Goal: Task Accomplishment & Management: Manage account settings

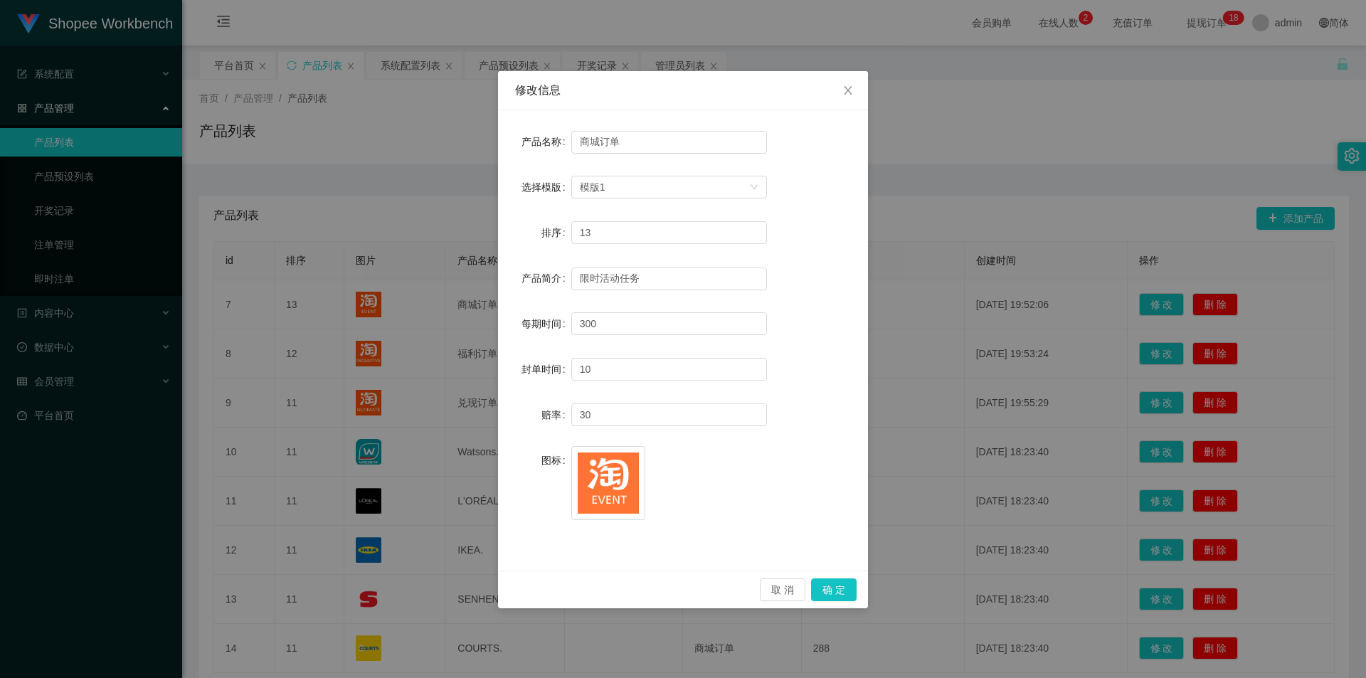
click at [850, 85] on icon "图标: close" at bounding box center [848, 90] width 11 height 11
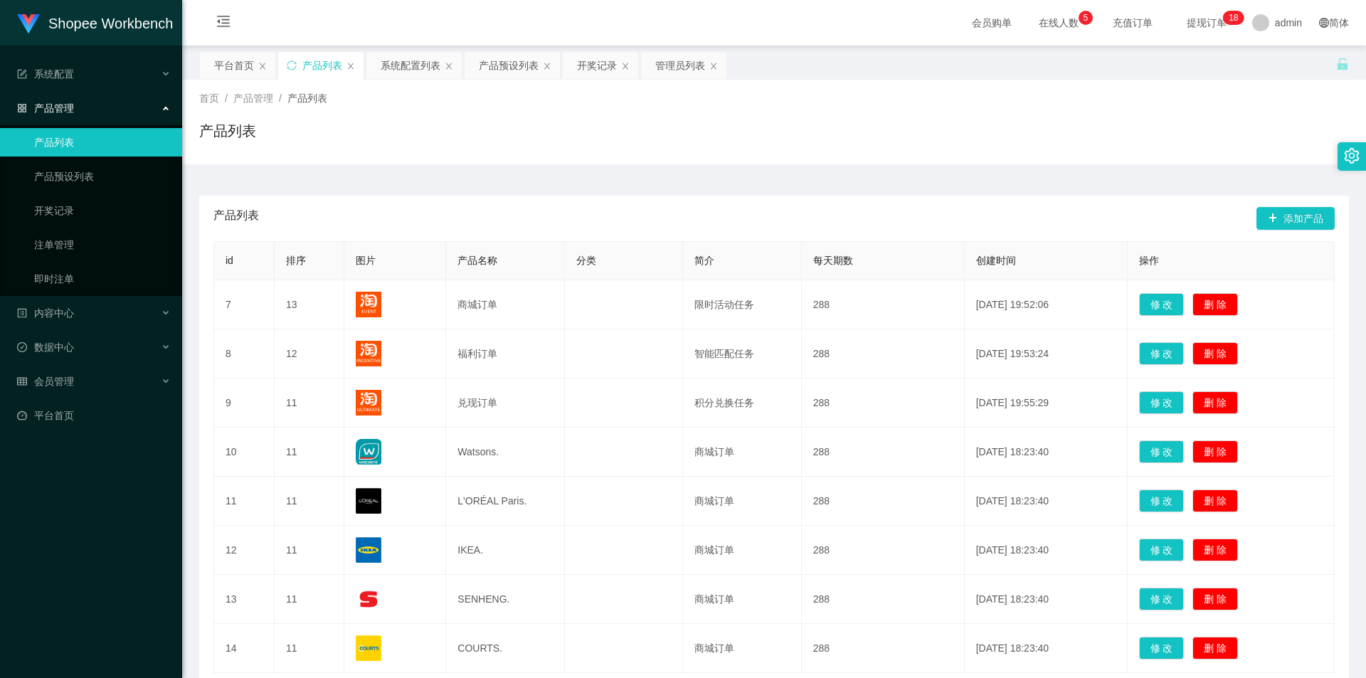
click at [598, 154] on div "首页 / 产品管理 / 产品列表 / 产品列表" at bounding box center [774, 122] width 1184 height 85
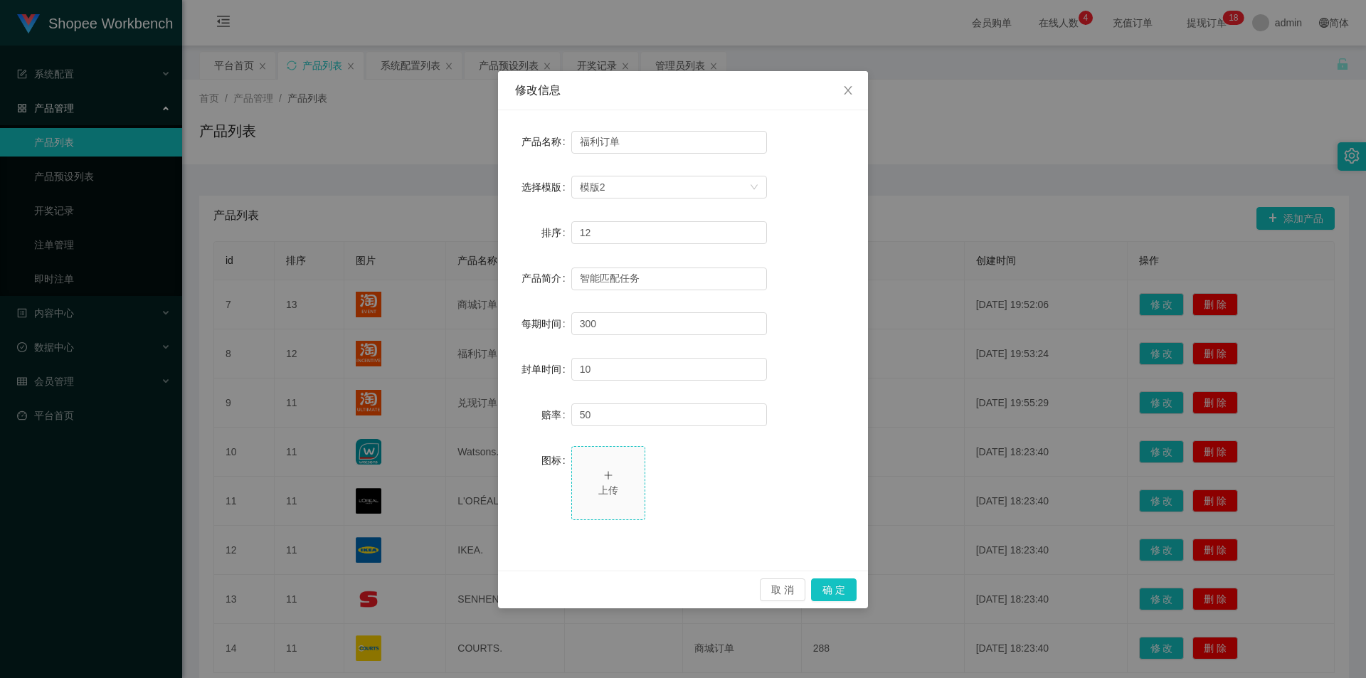
click at [609, 478] on icon "图标: plus" at bounding box center [608, 475] width 10 height 10
click at [827, 583] on button "确 定" at bounding box center [834, 590] width 46 height 23
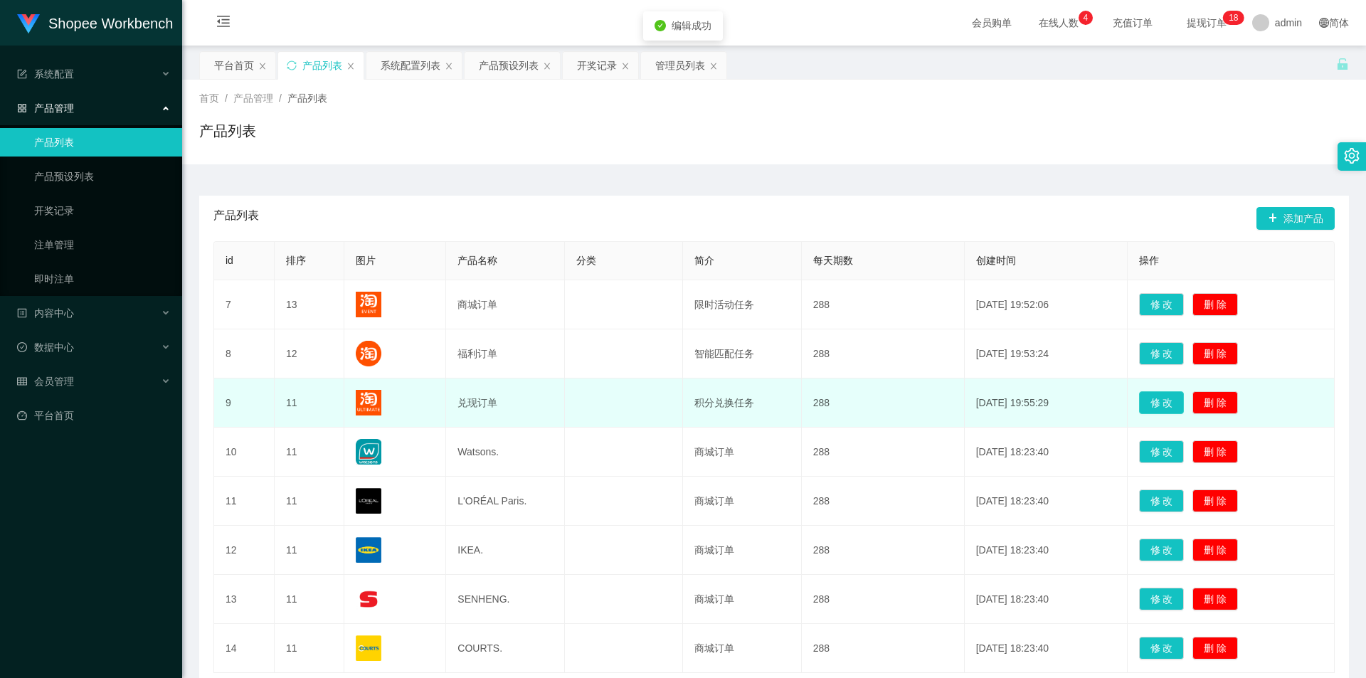
click at [1164, 403] on button "修 改" at bounding box center [1162, 402] width 46 height 23
type input "兑现订单"
type input "11"
type input "积分兑换任务"
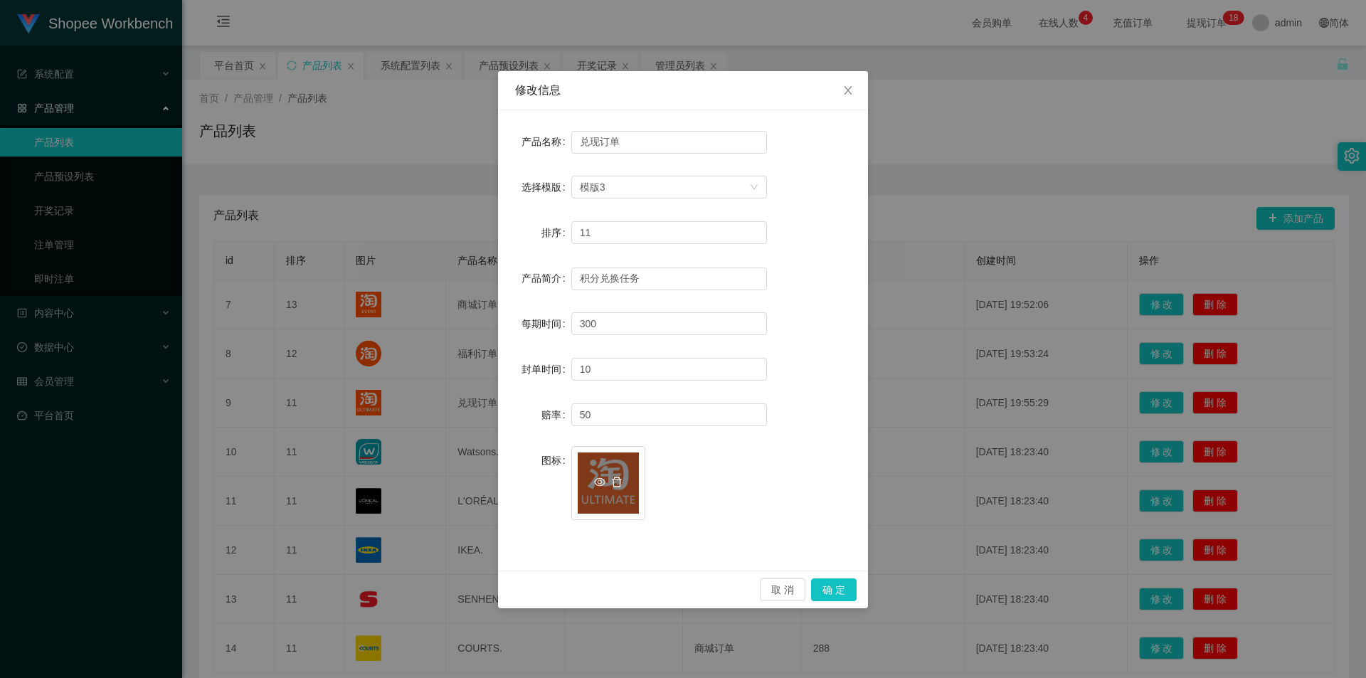
click at [616, 484] on icon "图标: delete" at bounding box center [616, 482] width 11 height 11
click at [608, 479] on icon "图标: plus" at bounding box center [608, 475] width 1 height 8
click at [841, 584] on button "确 定" at bounding box center [834, 590] width 46 height 23
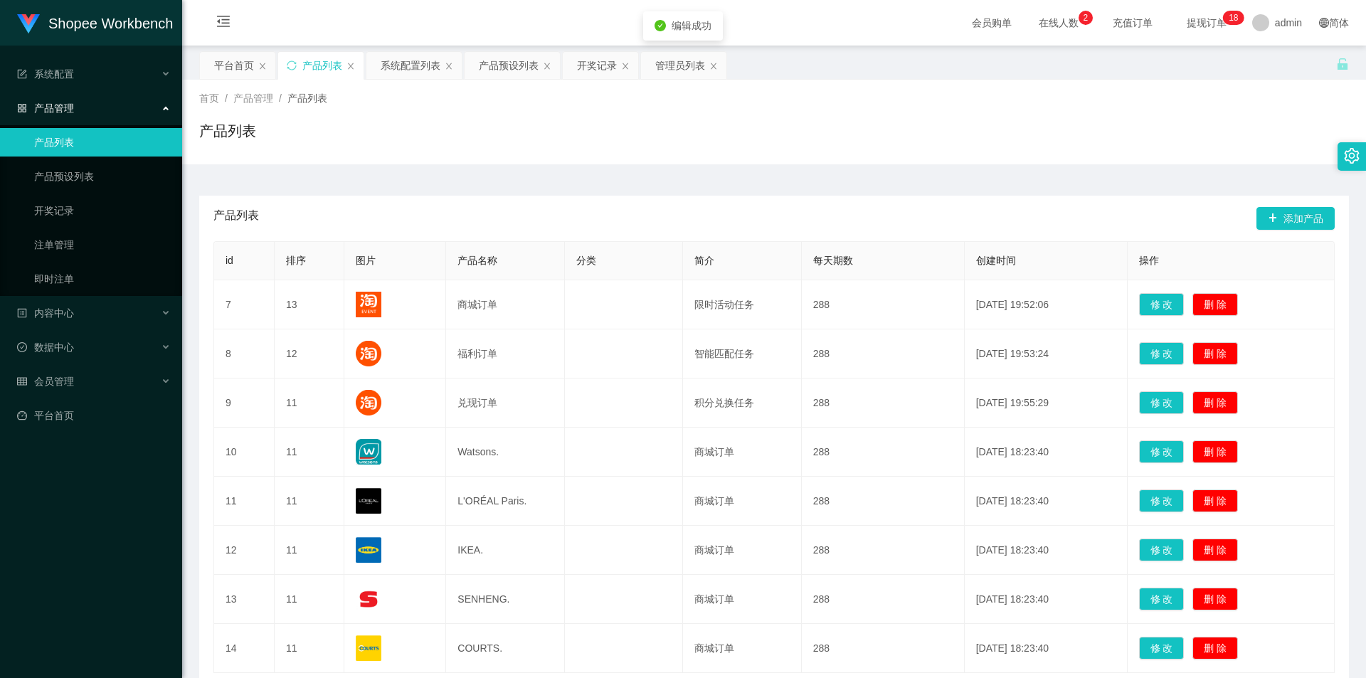
click at [837, 189] on div "产品列表 添加产品 id 排序 图片 产品名称 分类 简介 每天期数 创建时间 操作 7 13 商城订单 限时活动任务 288 [DATE] 19:52:06…" at bounding box center [774, 441] width 1150 height 554
click at [640, 139] on div "产品列表" at bounding box center [774, 136] width 1150 height 33
